Goal: Find specific page/section: Find specific page/section

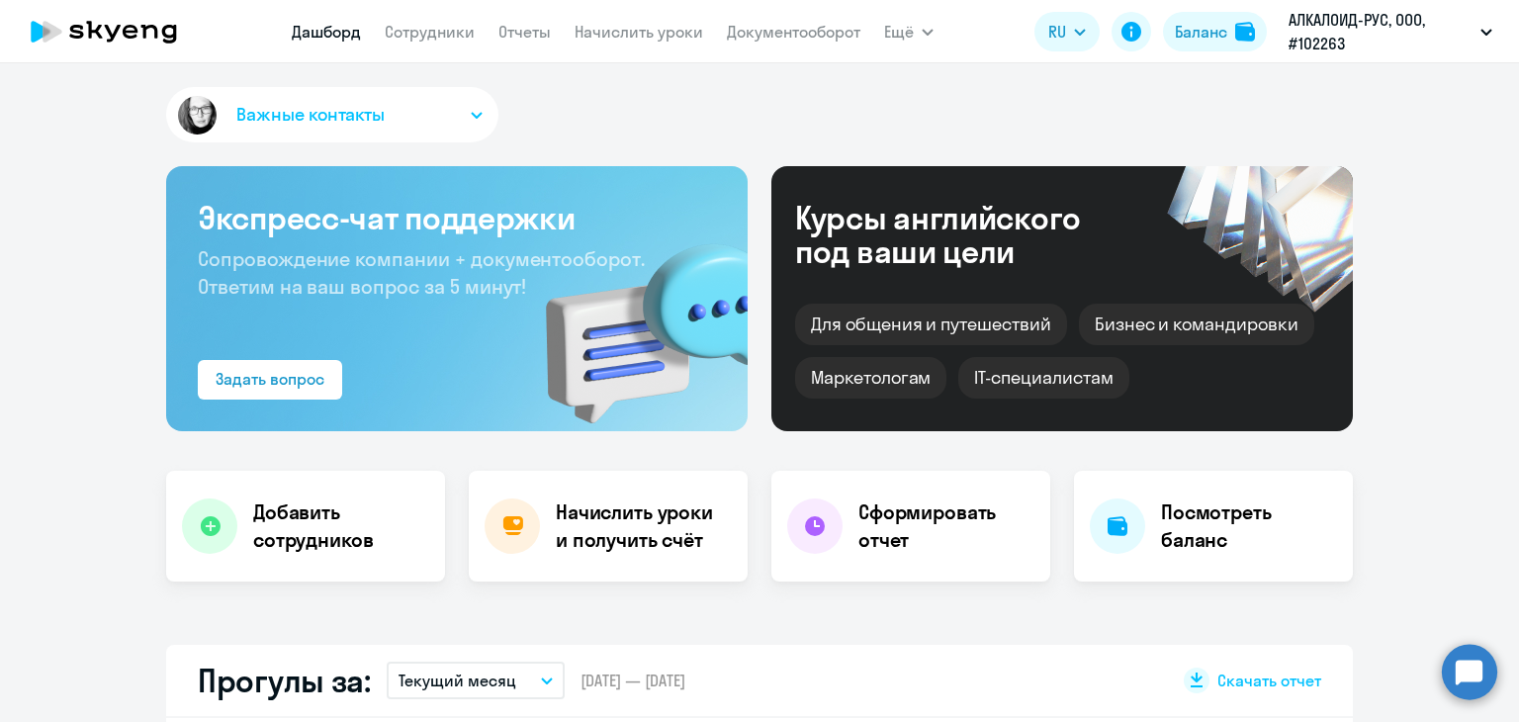
select select "30"
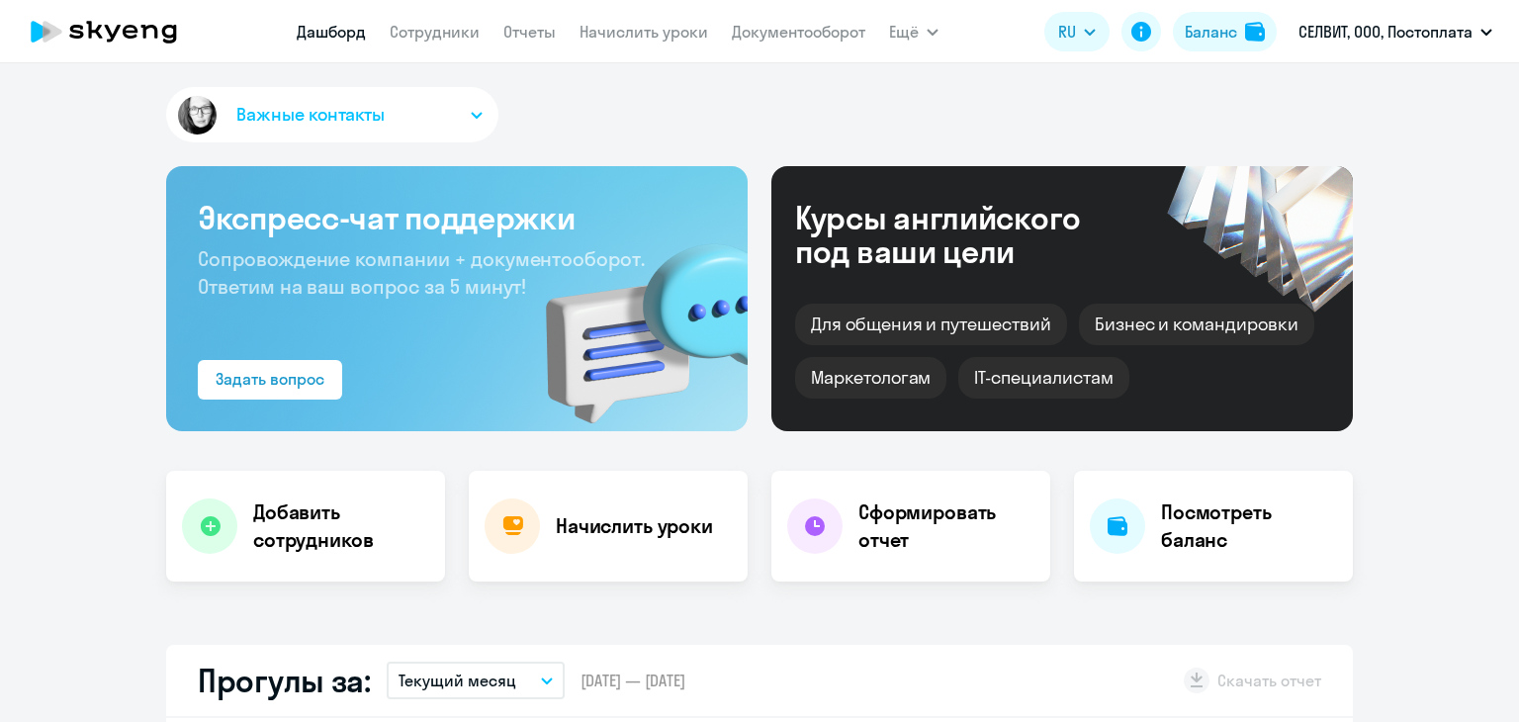
select select "30"
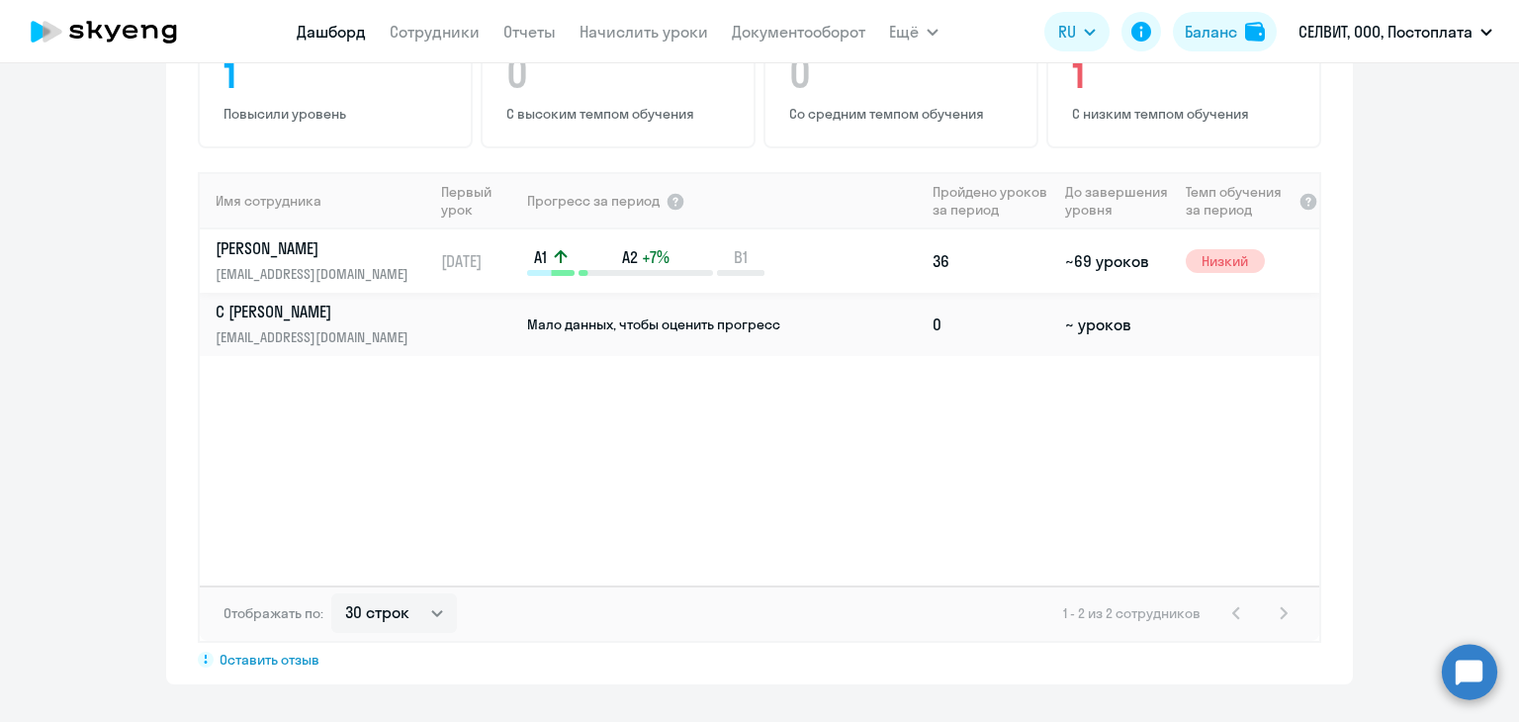
scroll to position [1218, 0]
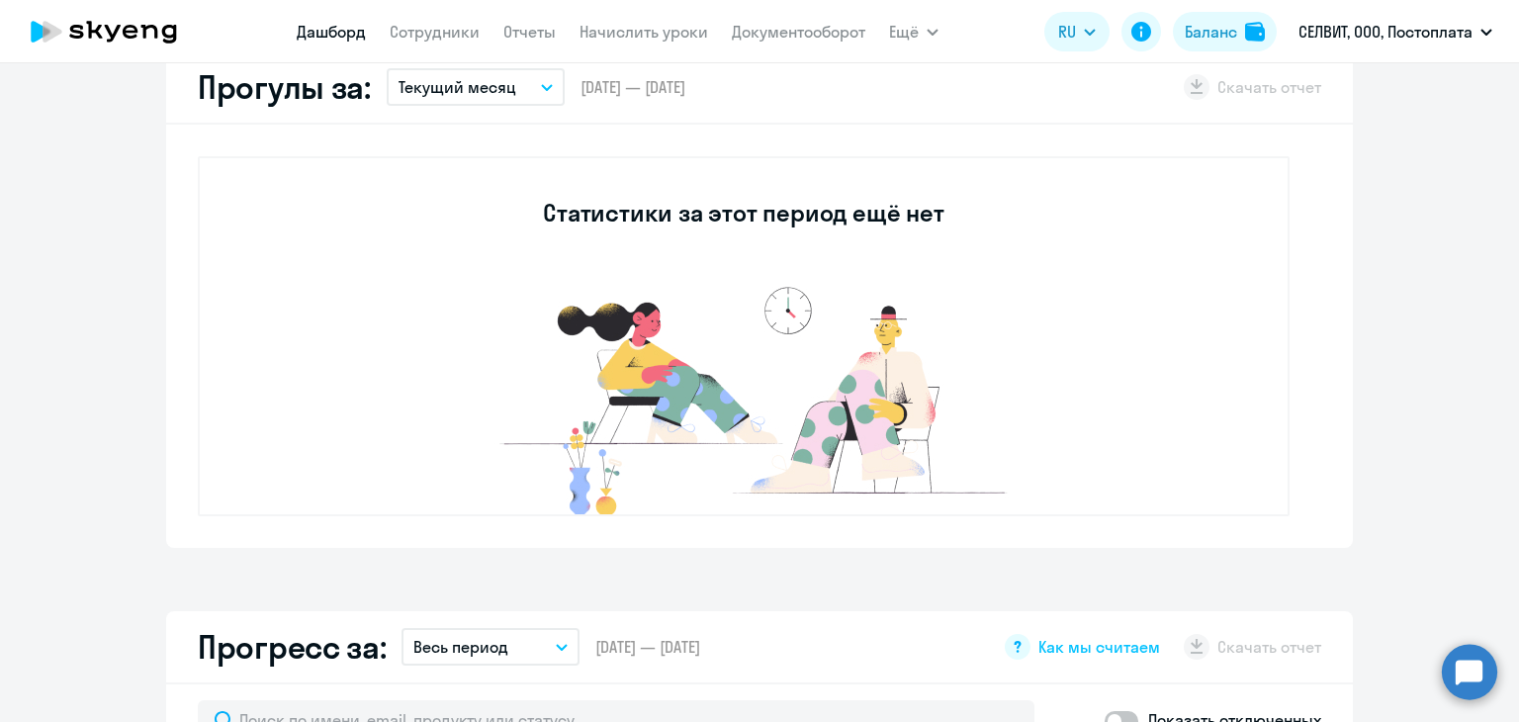
select select "30"
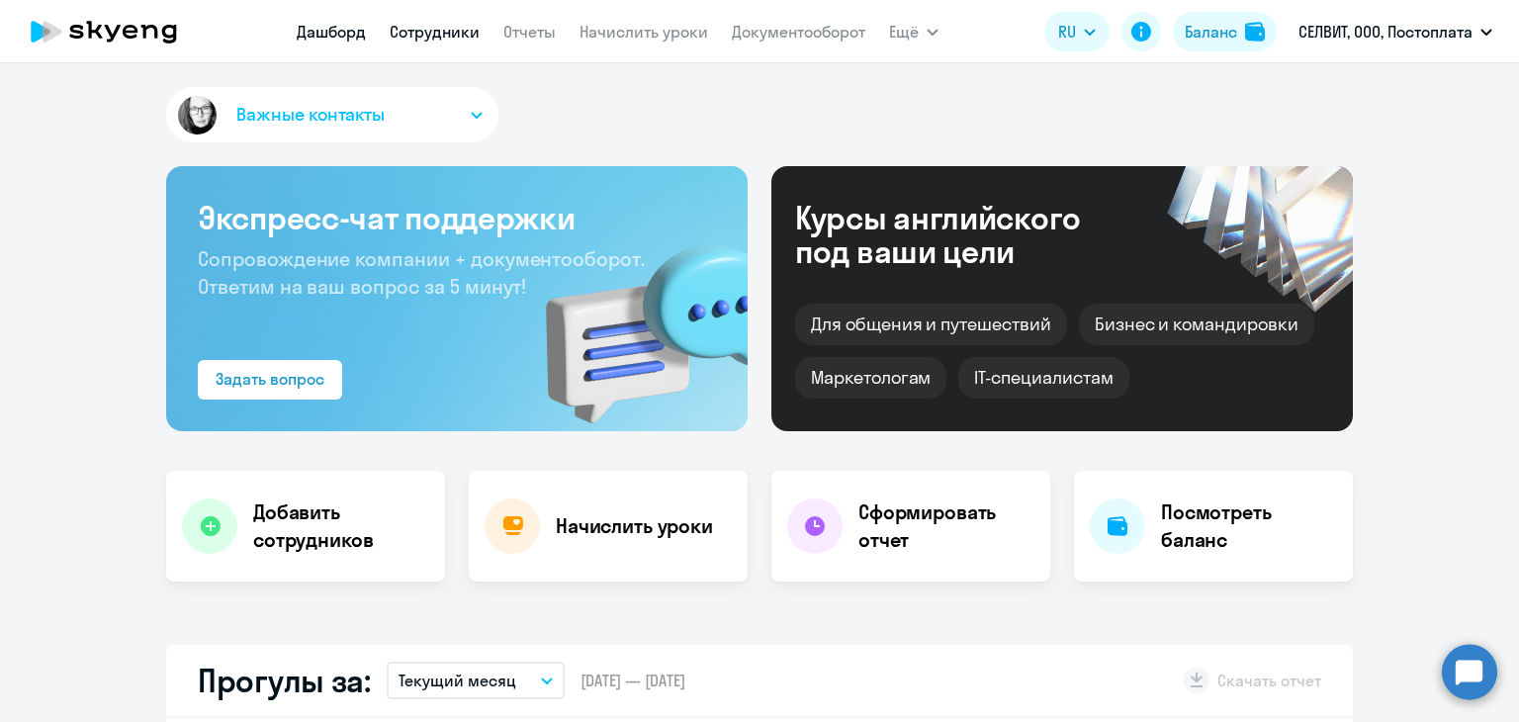
select select "30"
click at [443, 41] on link "Сотрудники" at bounding box center [435, 32] width 90 height 20
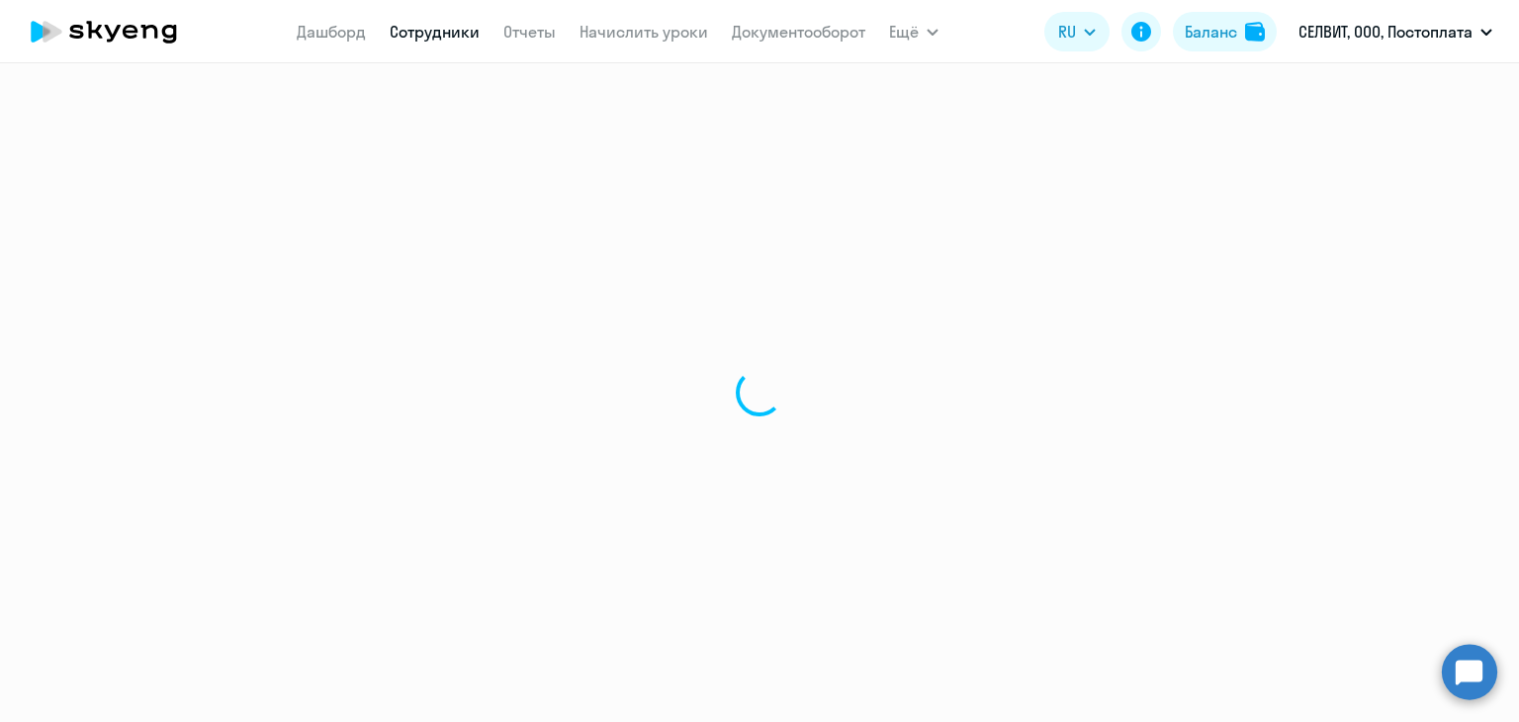
select select "30"
